Goal: Transaction & Acquisition: Subscribe to service/newsletter

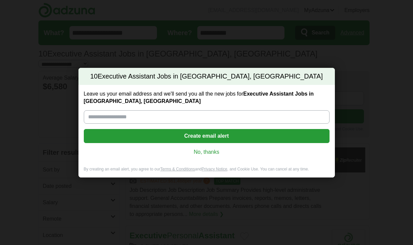
click at [203, 118] on input "Leave us your email address and we'll send you all the new jobs for Executive A…" at bounding box center [207, 116] width 246 height 13
type input "**********"
click at [163, 140] on button "Create email alert" at bounding box center [207, 136] width 246 height 14
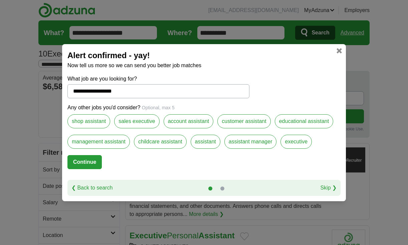
click at [324, 186] on link "Skip ❯" at bounding box center [328, 188] width 16 height 8
select select "*"
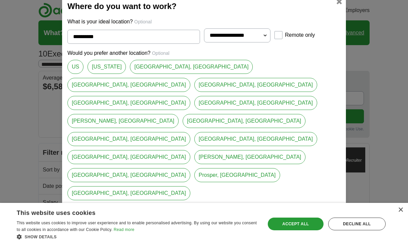
click at [151, 74] on link "[GEOGRAPHIC_DATA], [GEOGRAPHIC_DATA]" at bounding box center [191, 67] width 123 height 14
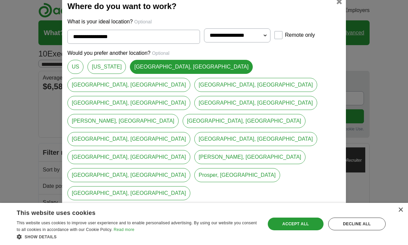
click at [105, 128] on link "[PERSON_NAME], [GEOGRAPHIC_DATA]" at bounding box center [122, 121] width 111 height 14
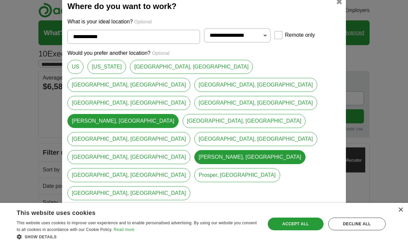
click at [304, 110] on link "[GEOGRAPHIC_DATA], [GEOGRAPHIC_DATA]" at bounding box center [255, 103] width 123 height 14
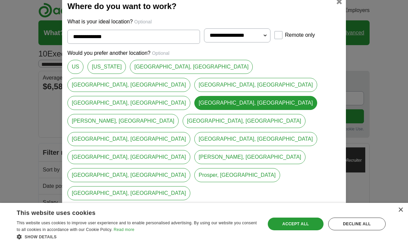
click at [82, 128] on link "[PERSON_NAME], [GEOGRAPHIC_DATA]" at bounding box center [122, 121] width 111 height 14
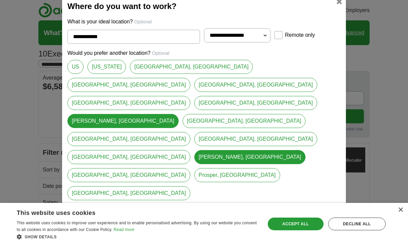
click at [150, 74] on link "[GEOGRAPHIC_DATA], [GEOGRAPHIC_DATA]" at bounding box center [191, 67] width 123 height 14
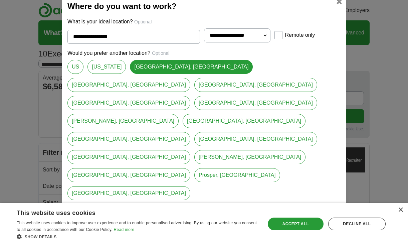
click at [189, 92] on link "[GEOGRAPHIC_DATA], [GEOGRAPHIC_DATA]" at bounding box center [128, 85] width 123 height 14
type input "*********"
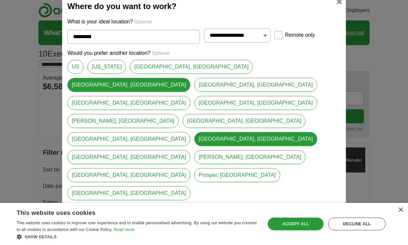
select select "**"
click at [94, 204] on button "Continue" at bounding box center [84, 211] width 34 height 14
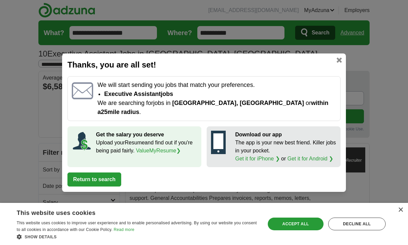
click at [113, 173] on button "Return to search" at bounding box center [94, 179] width 54 height 14
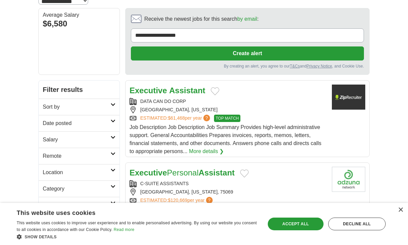
scroll to position [78, 0]
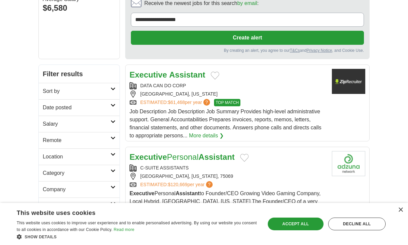
click at [253, 69] on div "Executive Assistant" at bounding box center [228, 75] width 197 height 12
